Goal: Information Seeking & Learning: Learn about a topic

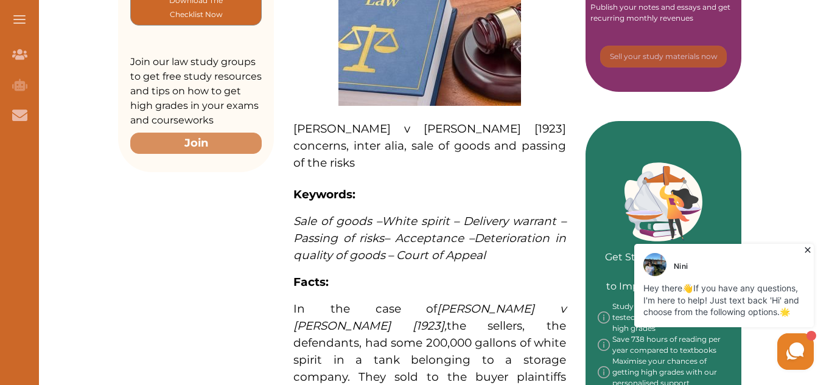
scroll to position [475, 0]
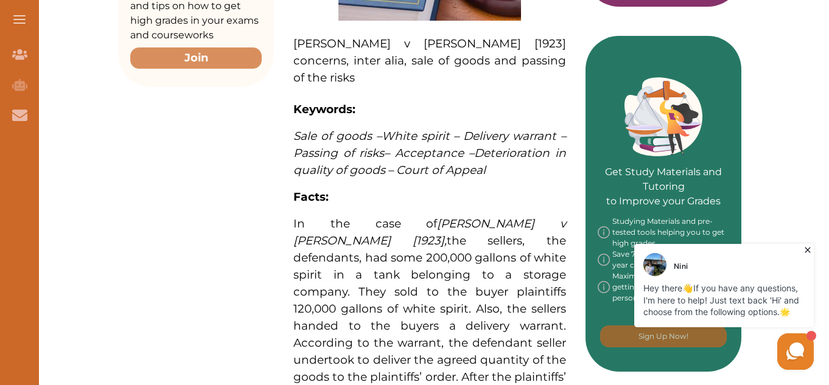
drag, startPoint x: 283, startPoint y: 175, endPoint x: 429, endPoint y: 298, distance: 190.8
click at [429, 298] on div "[PERSON_NAME] v [PERSON_NAME] [1923] concerns, inter alia, sale of goods and pa…" at bounding box center [429, 330] width 311 height 1079
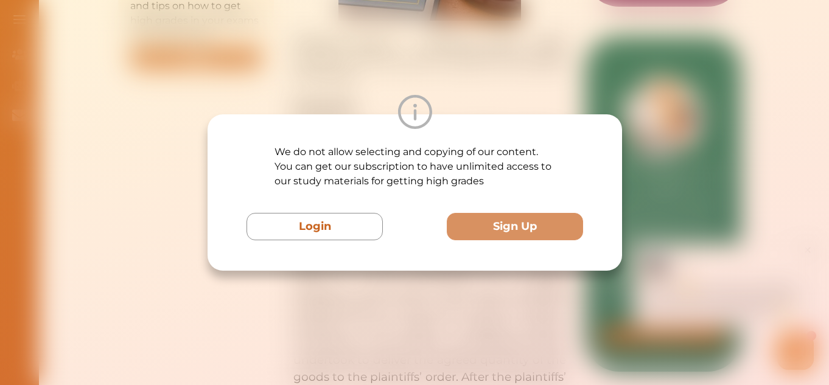
scroll to position [608, 0]
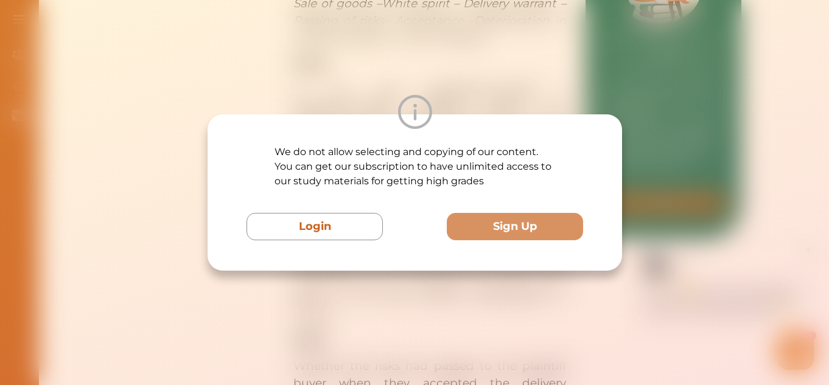
click at [722, 25] on div "We do not allow selecting and copying of our content. You can get our subscript…" at bounding box center [414, 192] width 829 height 385
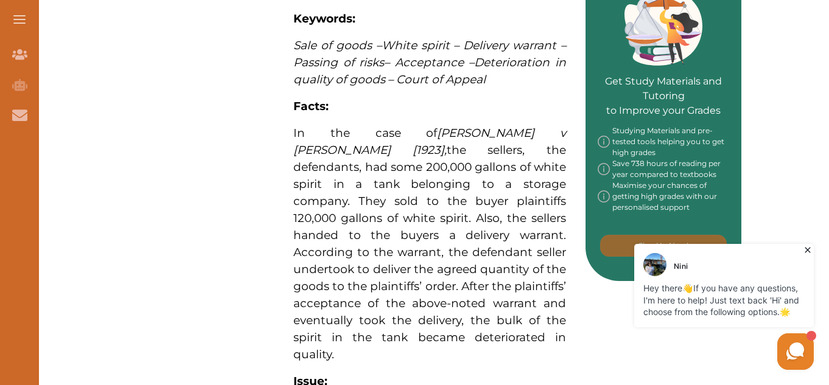
scroll to position [555, 0]
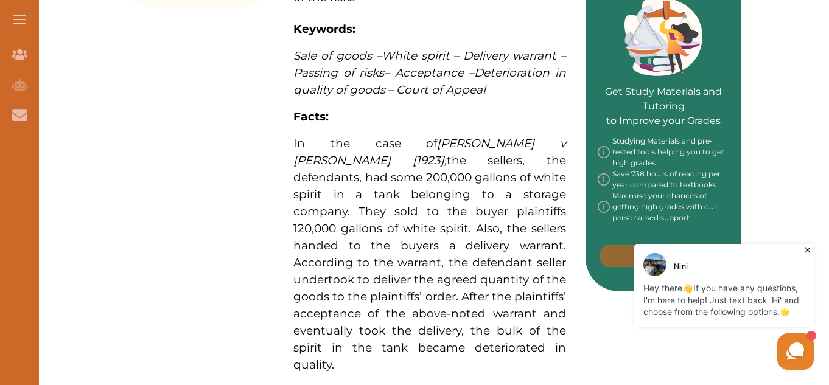
drag, startPoint x: 287, startPoint y: 100, endPoint x: 400, endPoint y: 105, distance: 112.6
click at [400, 105] on div "[PERSON_NAME] v [PERSON_NAME] [1923] concerns, inter alia, sale of goods and pa…" at bounding box center [429, 250] width 311 height 1079
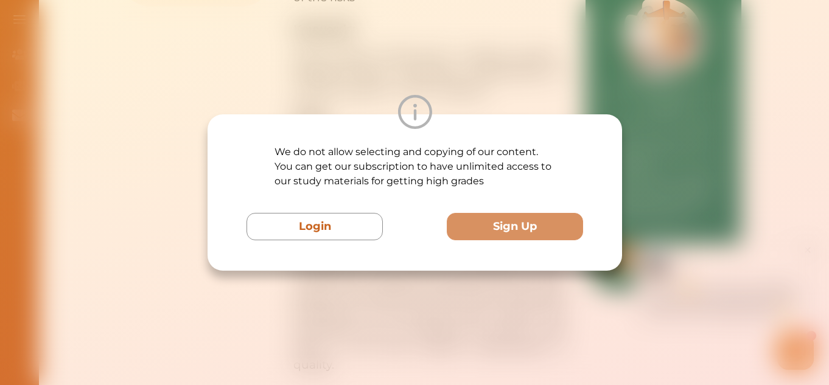
click at [538, 83] on div "We do not allow selecting and copying of our content. You can get our subscript…" at bounding box center [414, 192] width 829 height 385
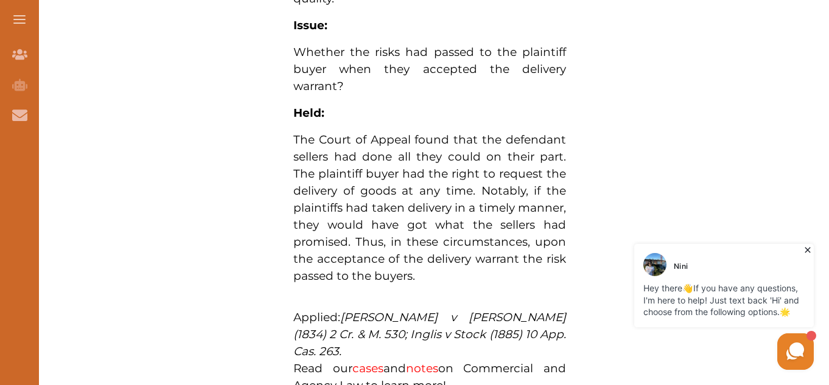
scroll to position [921, 0]
